Goal: Check status: Check status

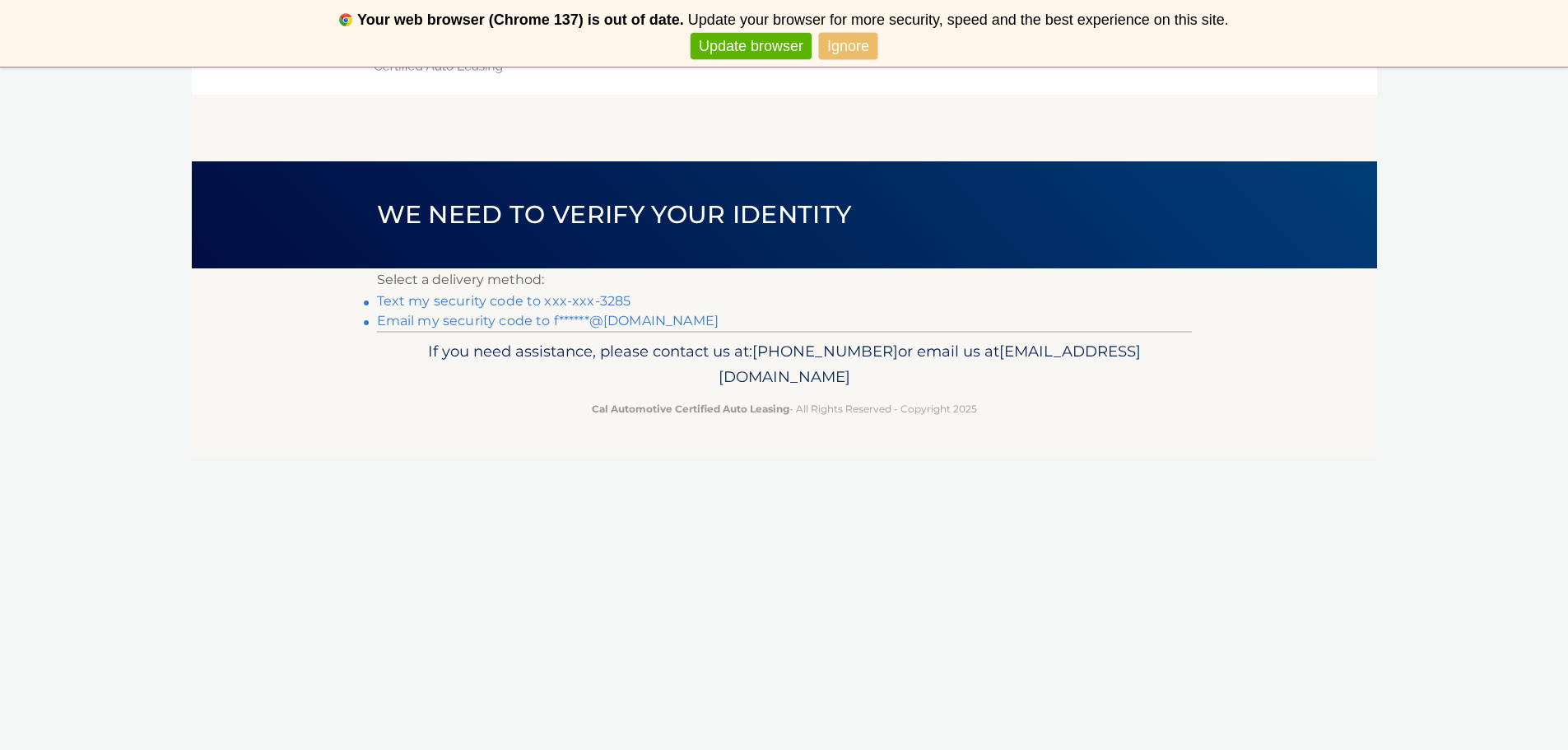
click at [577, 298] on link "Text my security code to xxx-xxx-3285" at bounding box center [504, 301] width 254 height 16
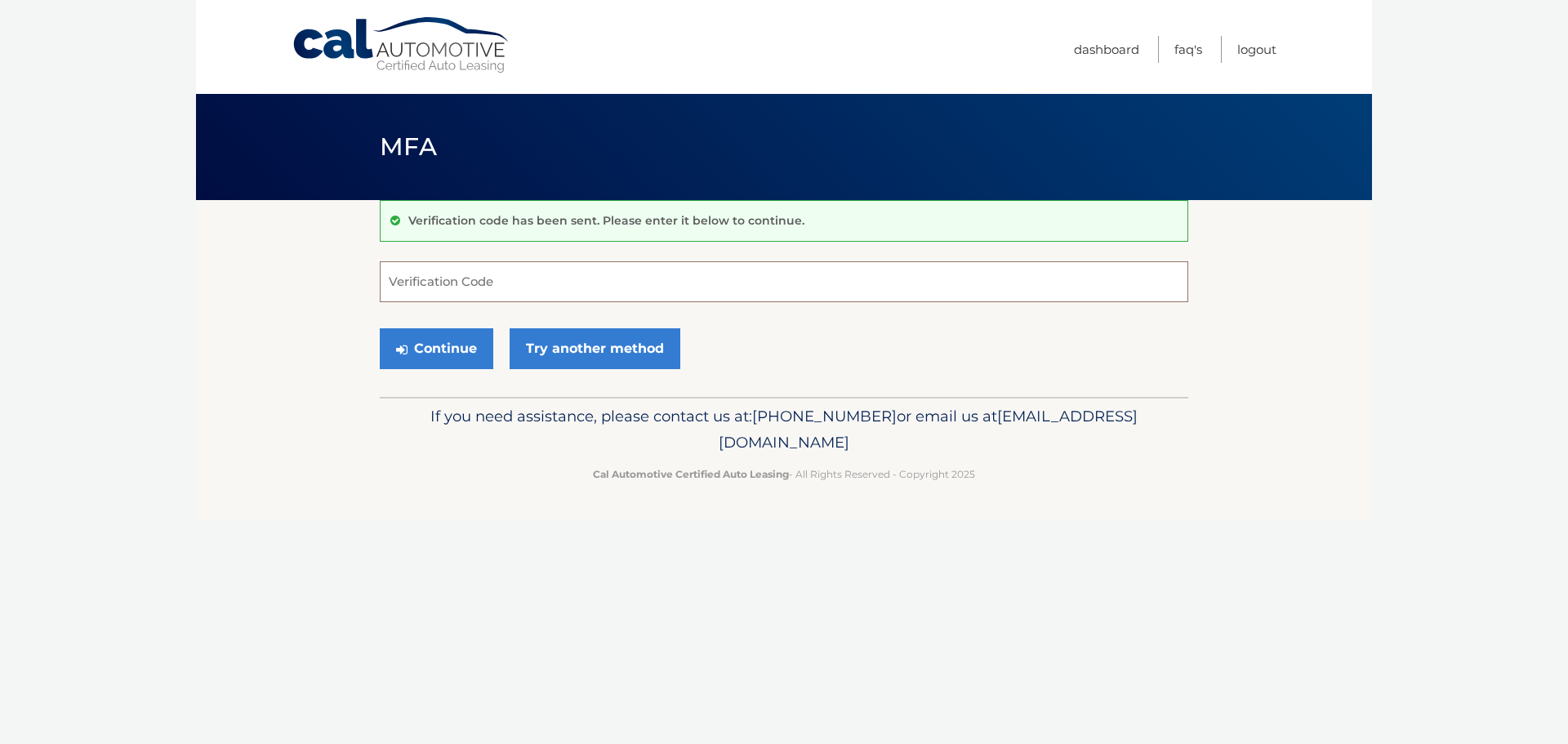
click at [513, 282] on input "Verification Code" at bounding box center [784, 282] width 809 height 41
type input "990946"
click at [380, 328] on button "Continue" at bounding box center [437, 348] width 114 height 41
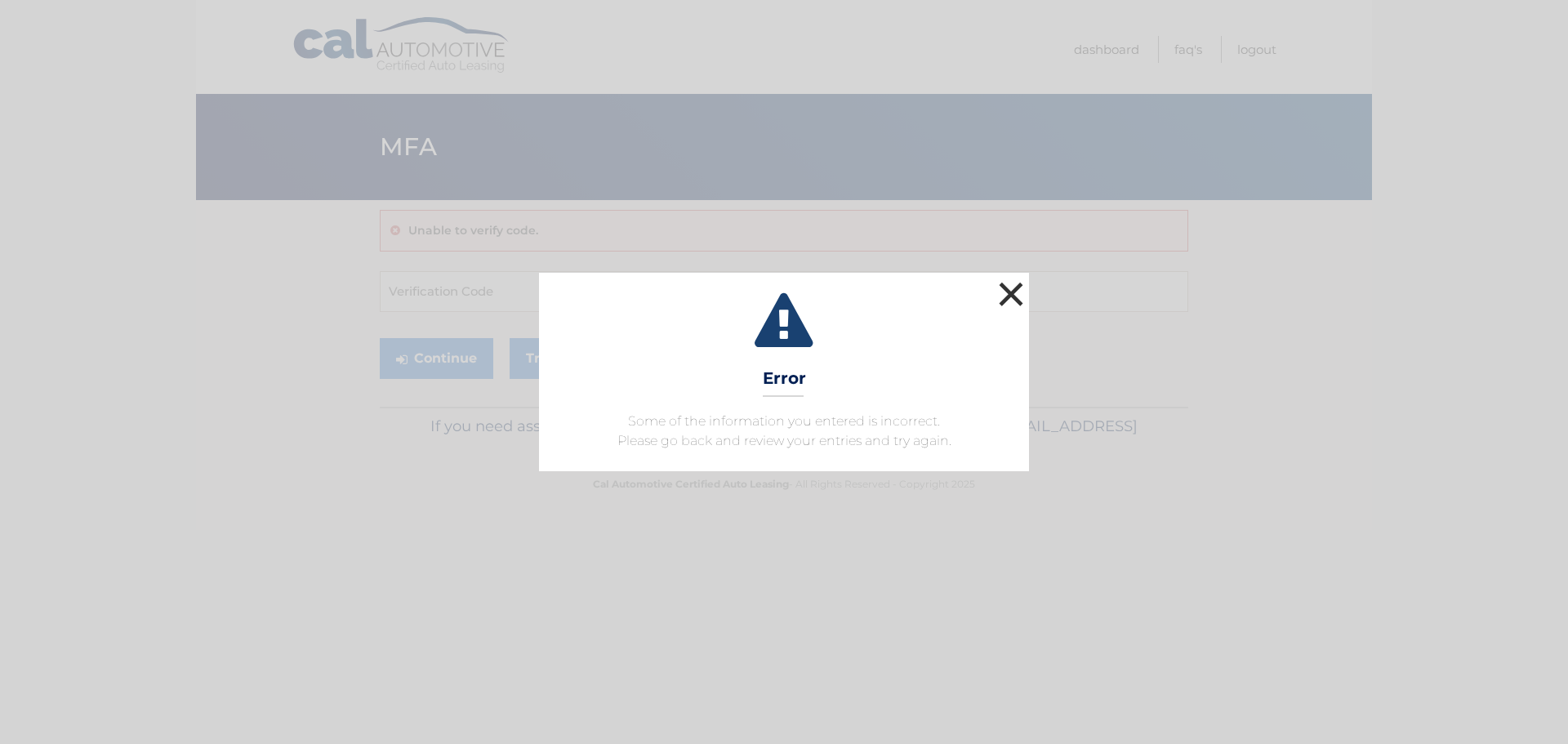
click at [1003, 305] on button "×" at bounding box center [1010, 293] width 32 height 32
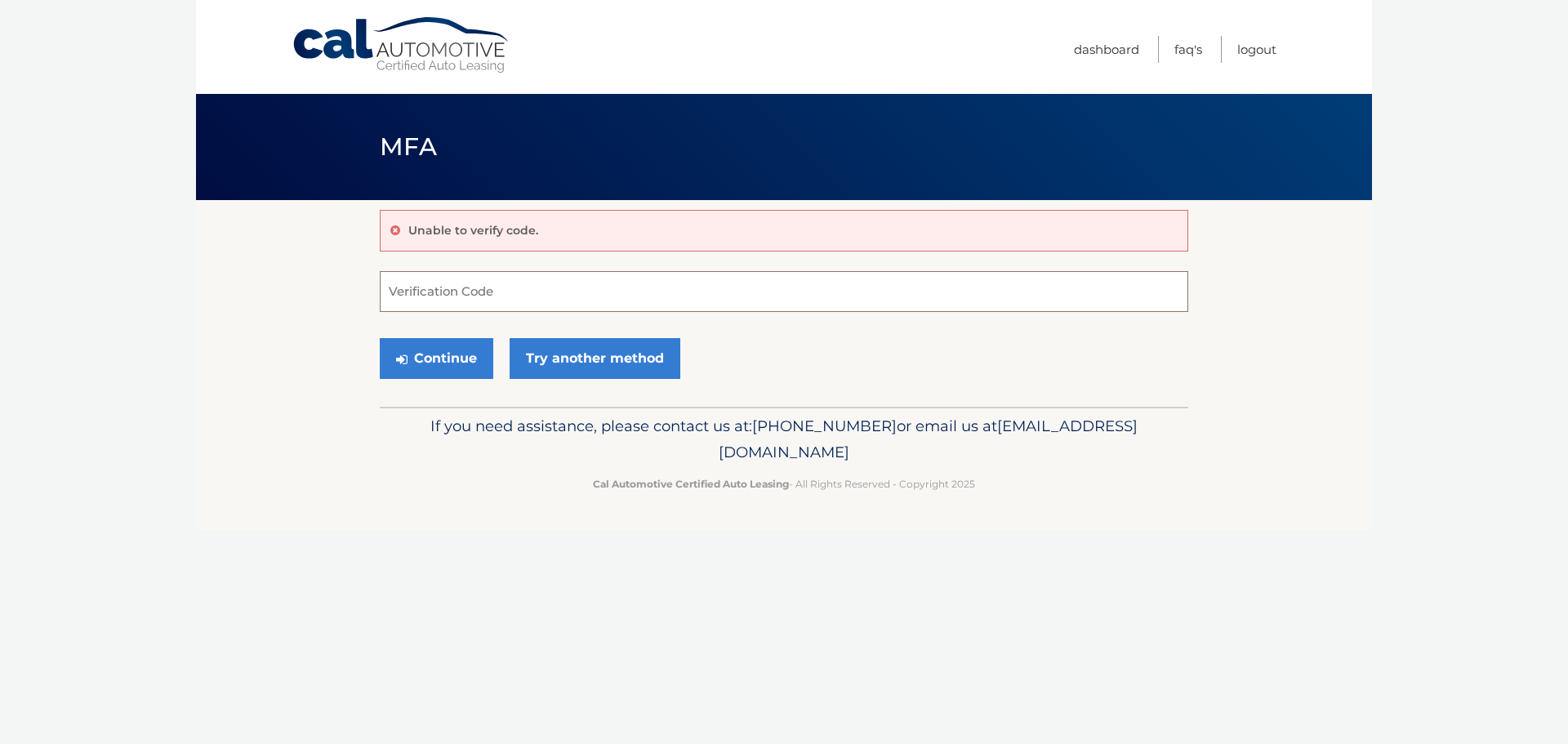
click at [419, 275] on input "Verification Code" at bounding box center [784, 292] width 809 height 41
type input "324955"
click at [380, 338] on button "Continue" at bounding box center [437, 358] width 114 height 41
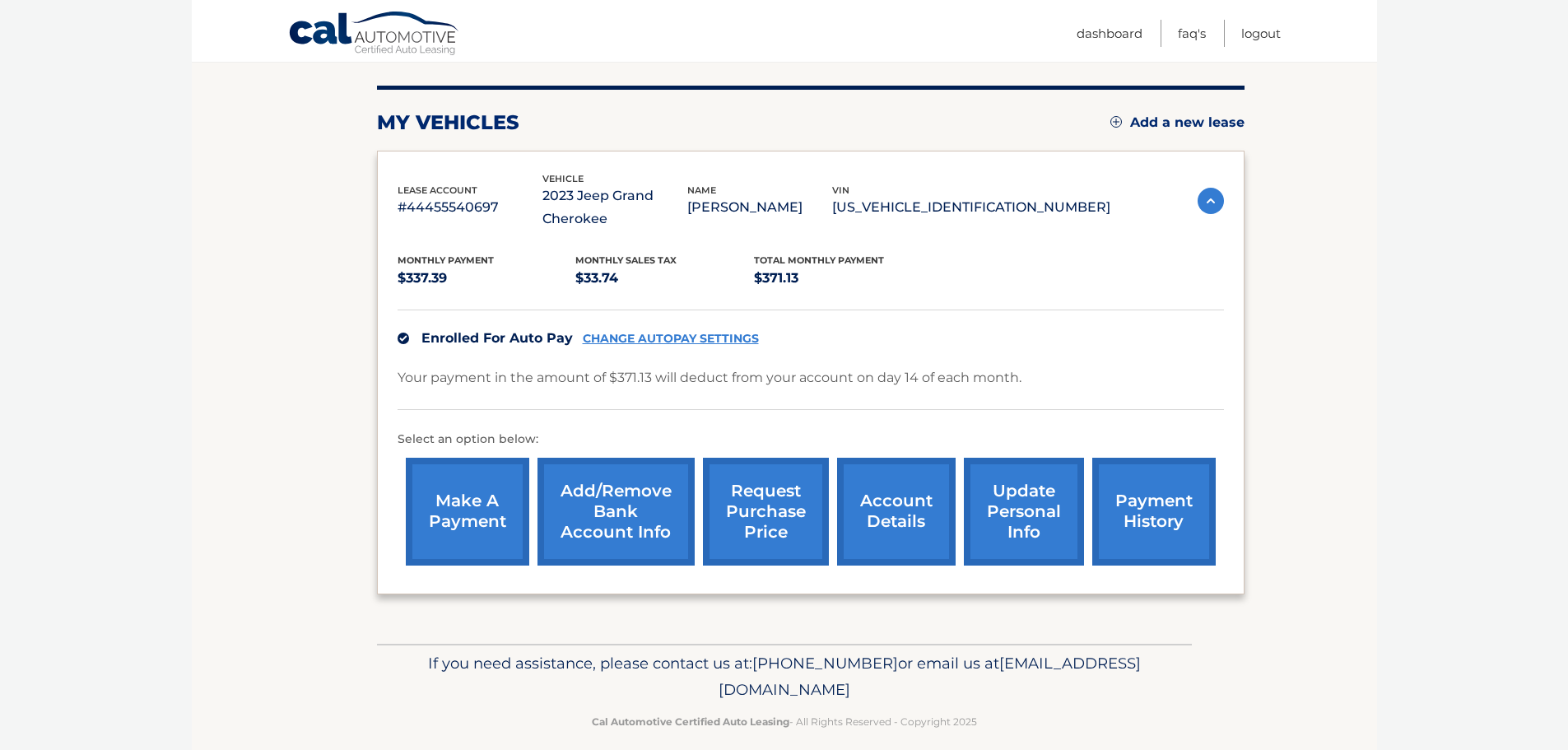
scroll to position [196, 0]
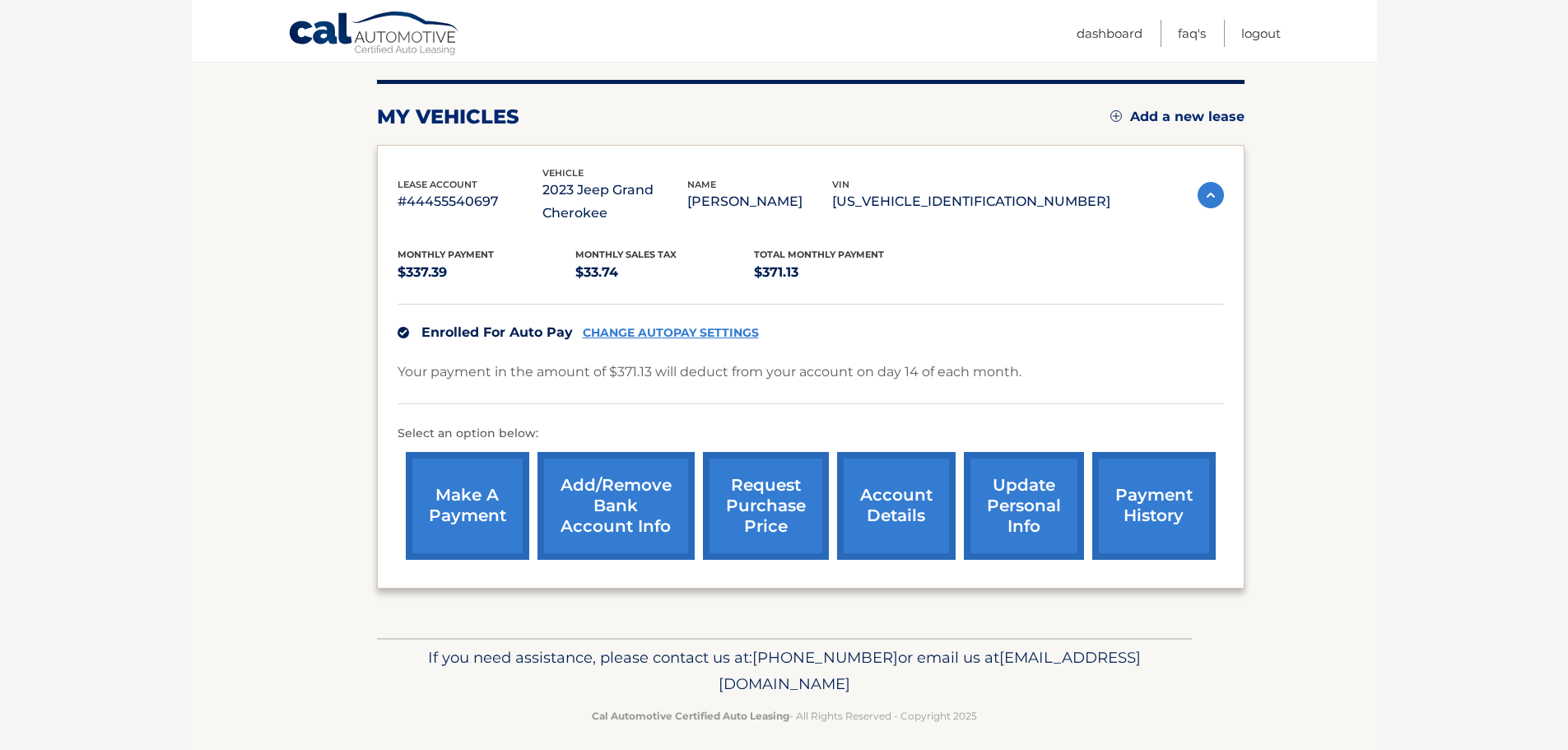
click at [886, 479] on link "account details" at bounding box center [896, 506] width 119 height 108
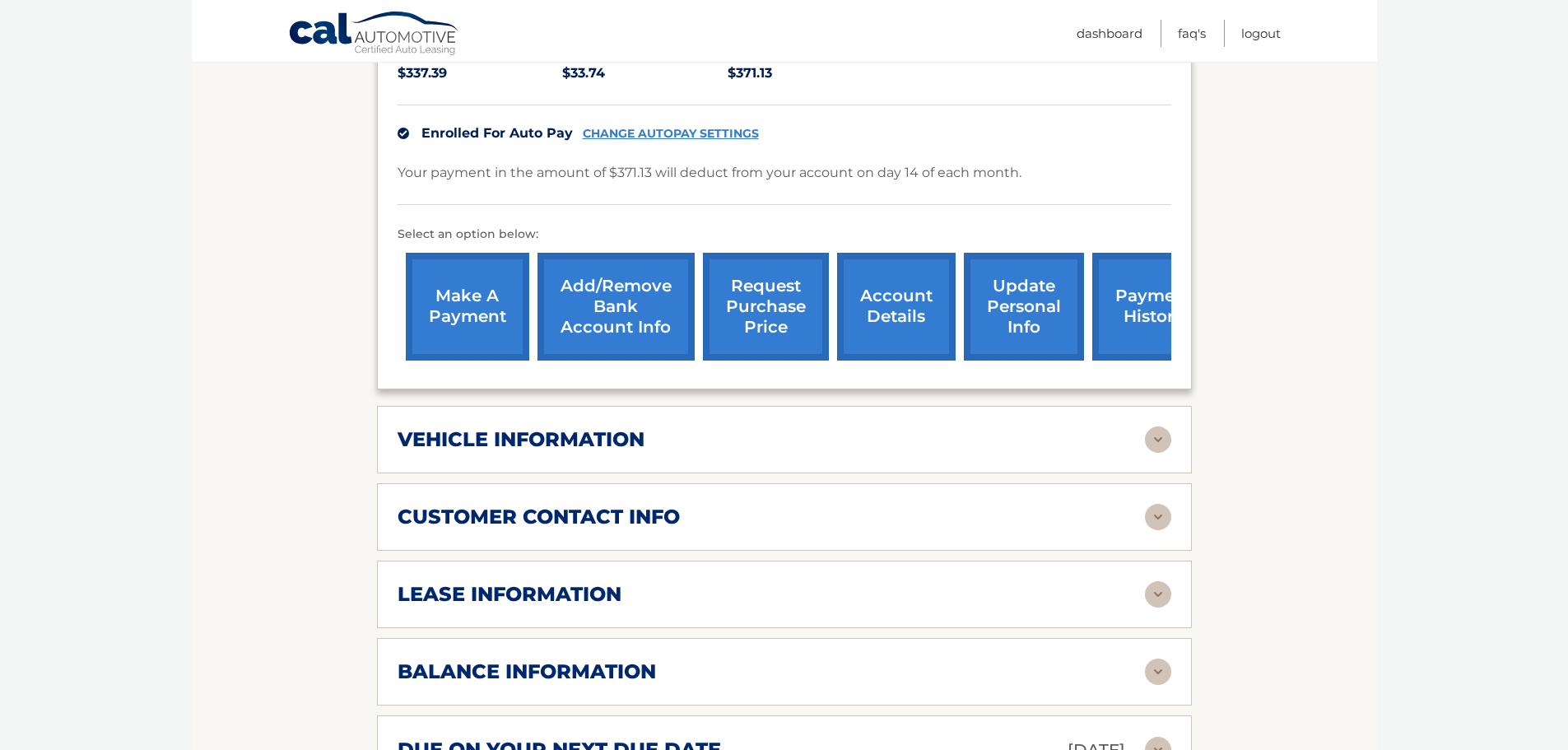
scroll to position [549, 0]
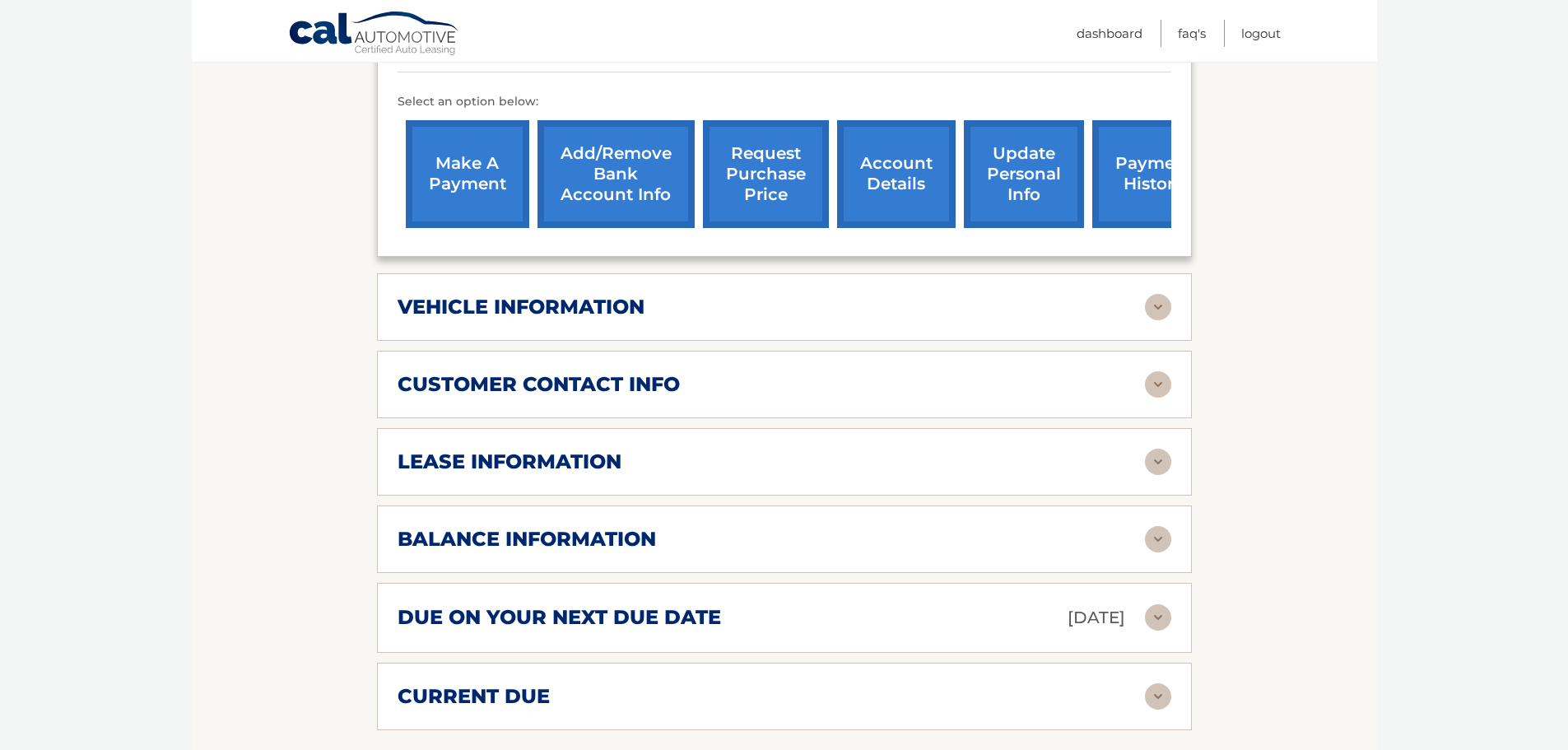
click at [592, 481] on div "lease information Contract Start Date [DATE] Term 39 Maturity Date [DATE] Start…" at bounding box center [784, 462] width 815 height 67
click at [575, 466] on h2 "lease information" at bounding box center [509, 461] width 224 height 25
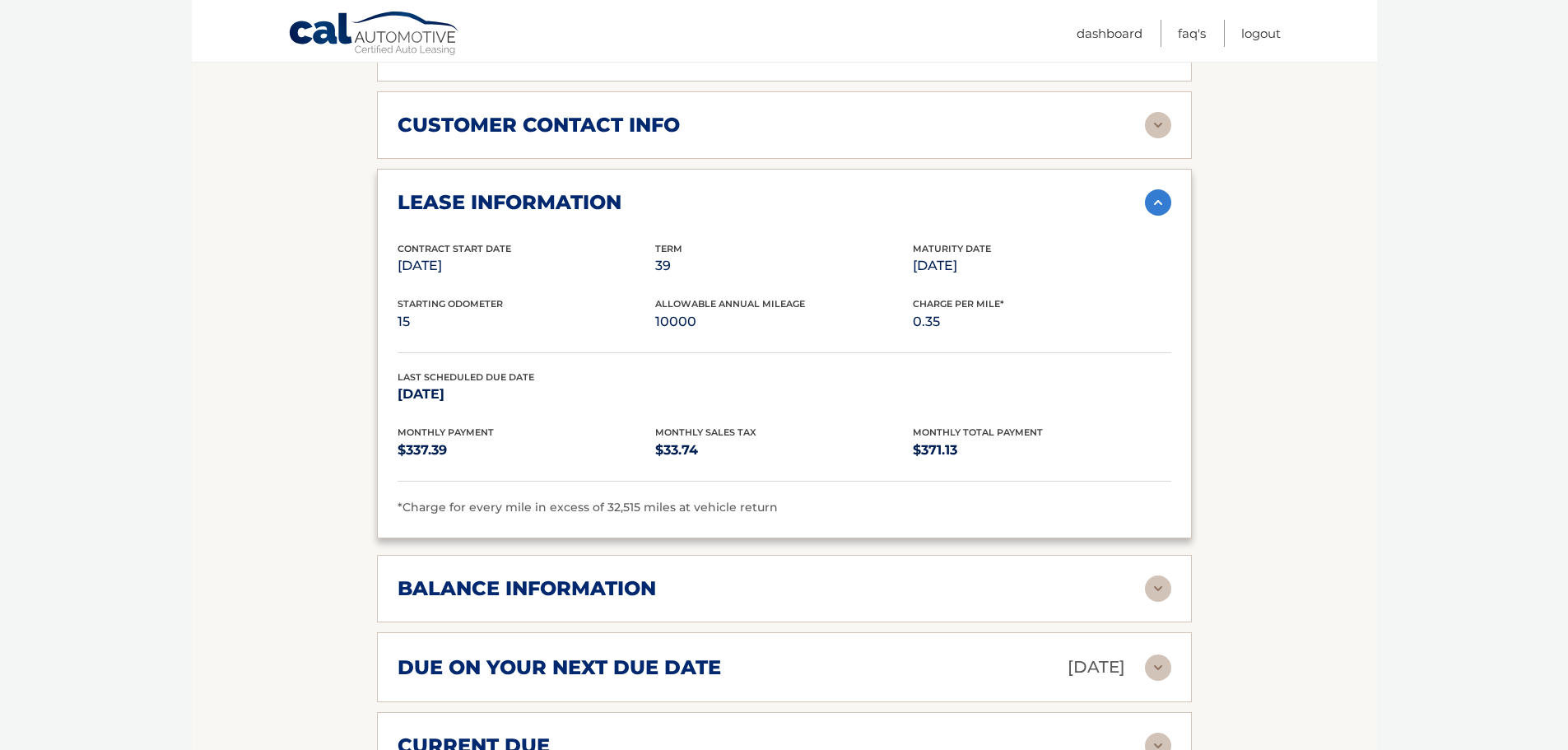
scroll to position [807, 0]
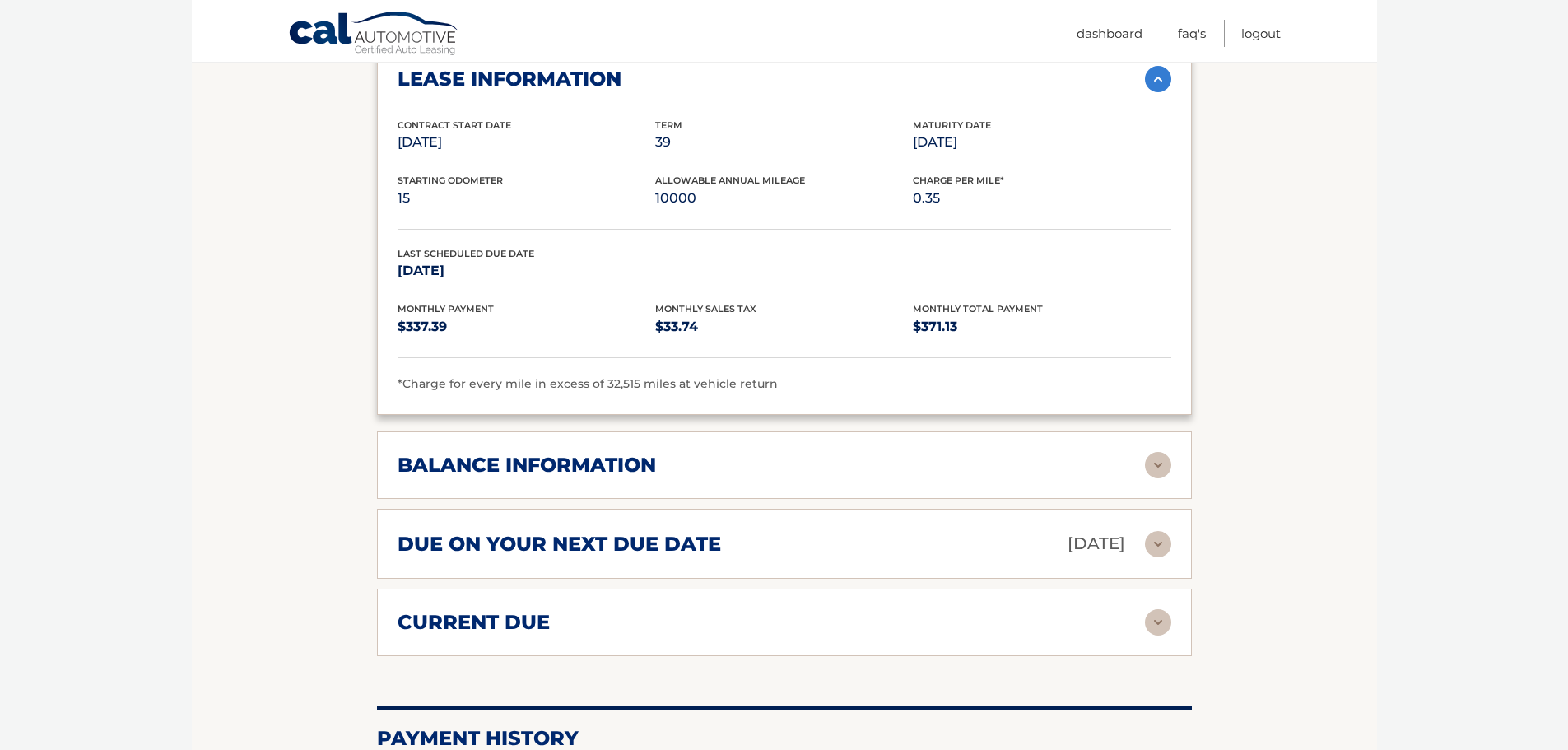
click at [616, 459] on h2 "balance information" at bounding box center [526, 465] width 258 height 25
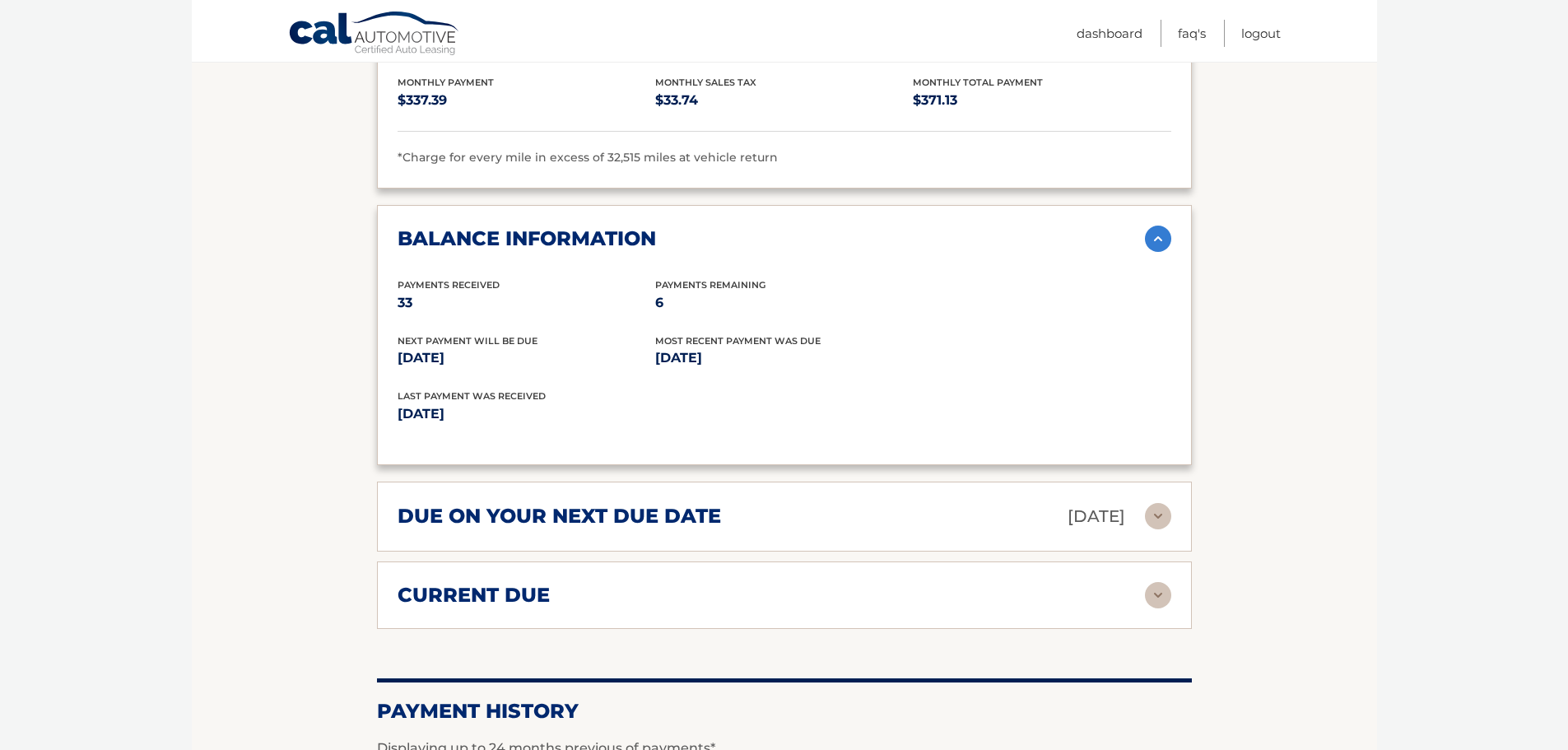
scroll to position [1172, 0]
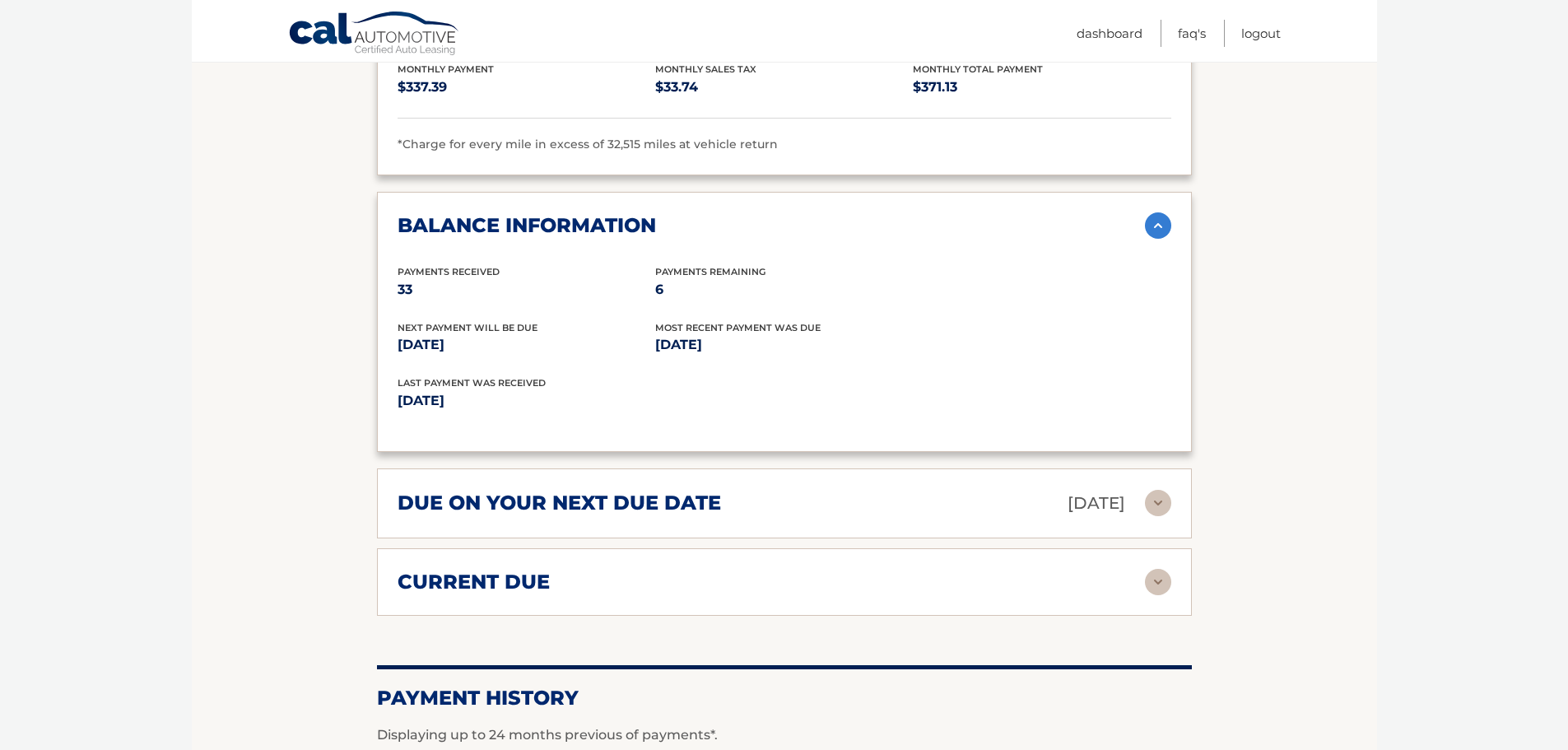
click at [637, 605] on div "current due Late Charges $0.00 Miscelleneous Charges* $0.00 Sales Tax $0.00 pay…" at bounding box center [784, 582] width 815 height 67
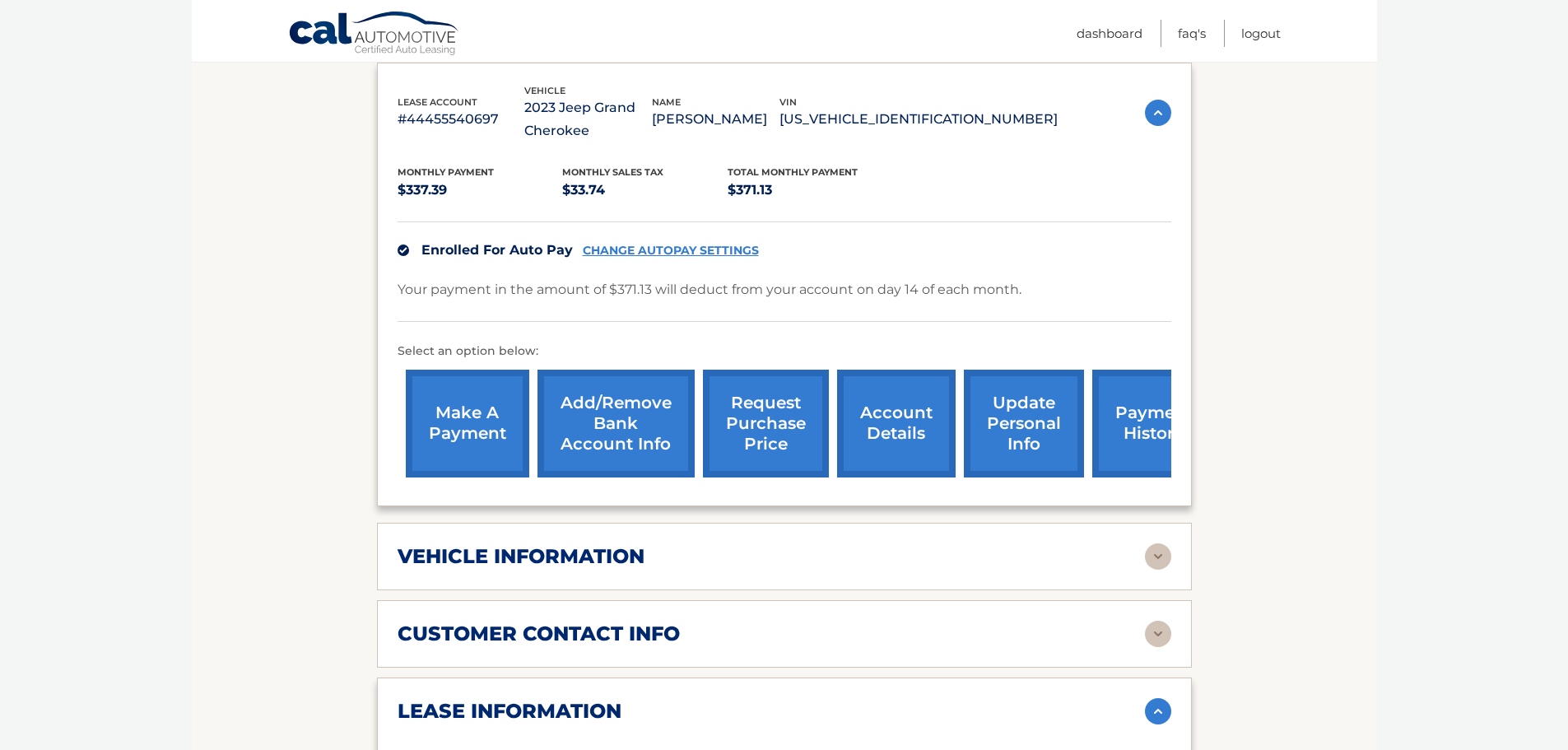
scroll to position [301, 0]
click at [746, 419] on link "request purchase price" at bounding box center [765, 422] width 126 height 108
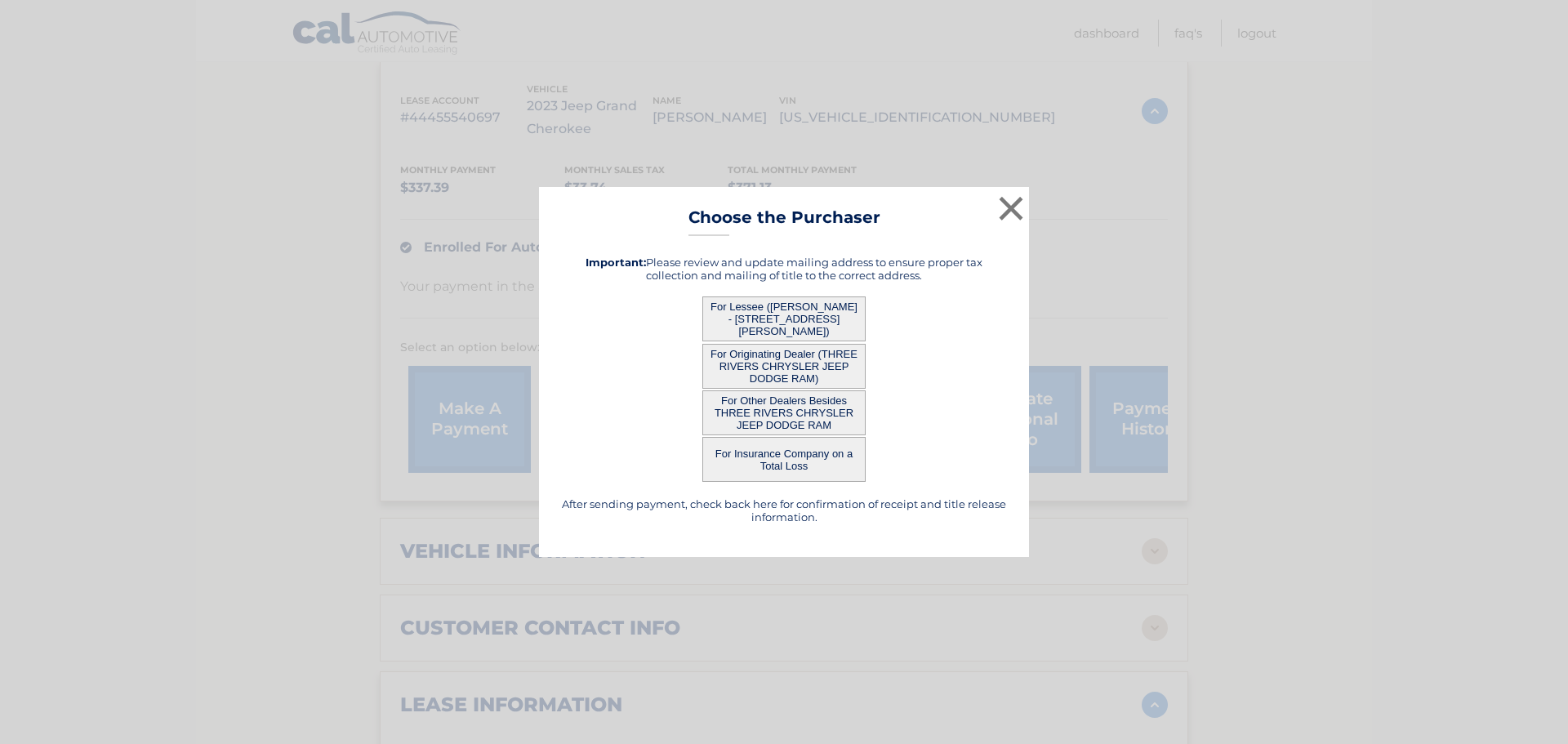
click at [782, 298] on button "For Lessee ([PERSON_NAME] - [STREET_ADDRESS][PERSON_NAME])" at bounding box center [784, 319] width 163 height 45
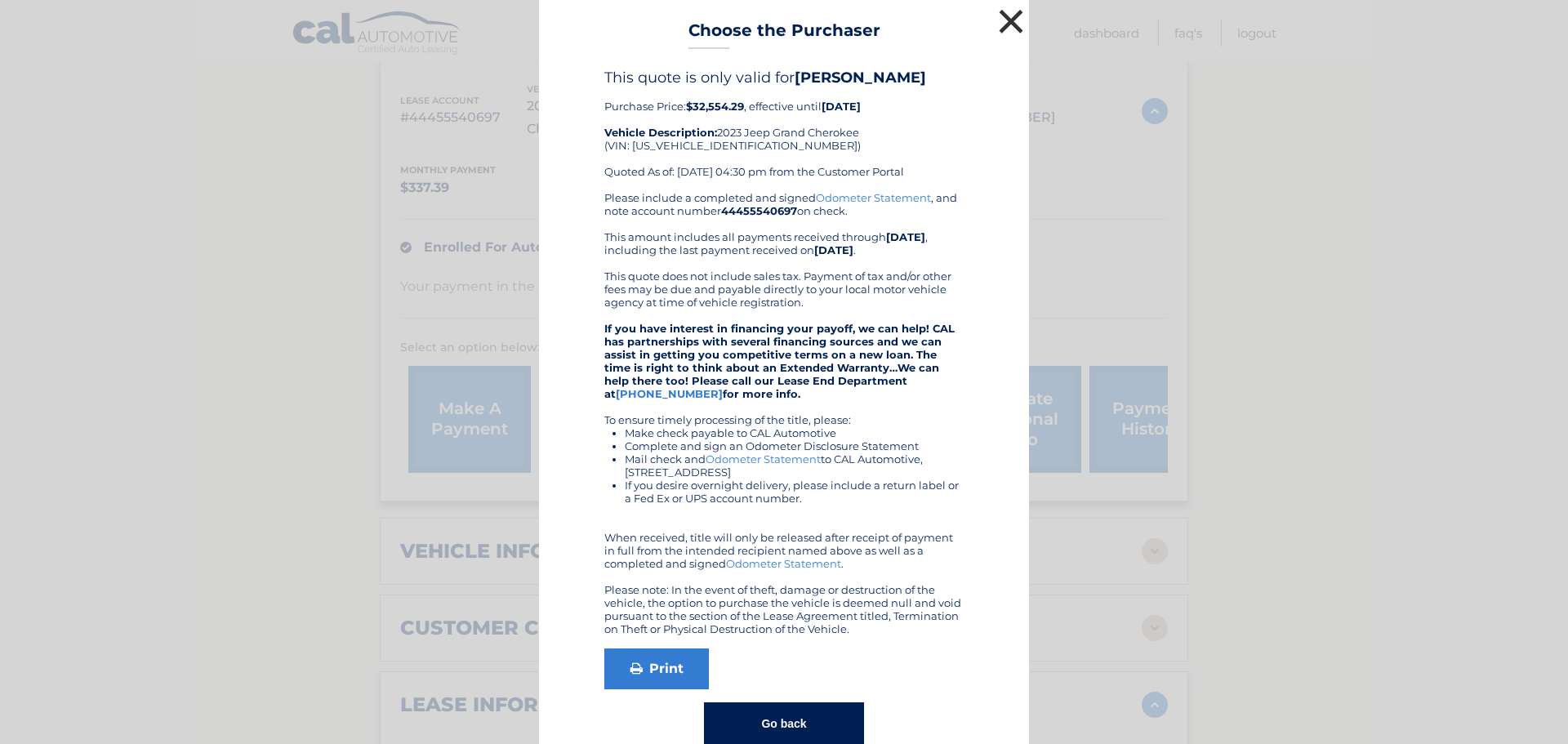
click at [1000, 27] on button "×" at bounding box center [1010, 21] width 32 height 32
